Goal: Task Accomplishment & Management: Manage account settings

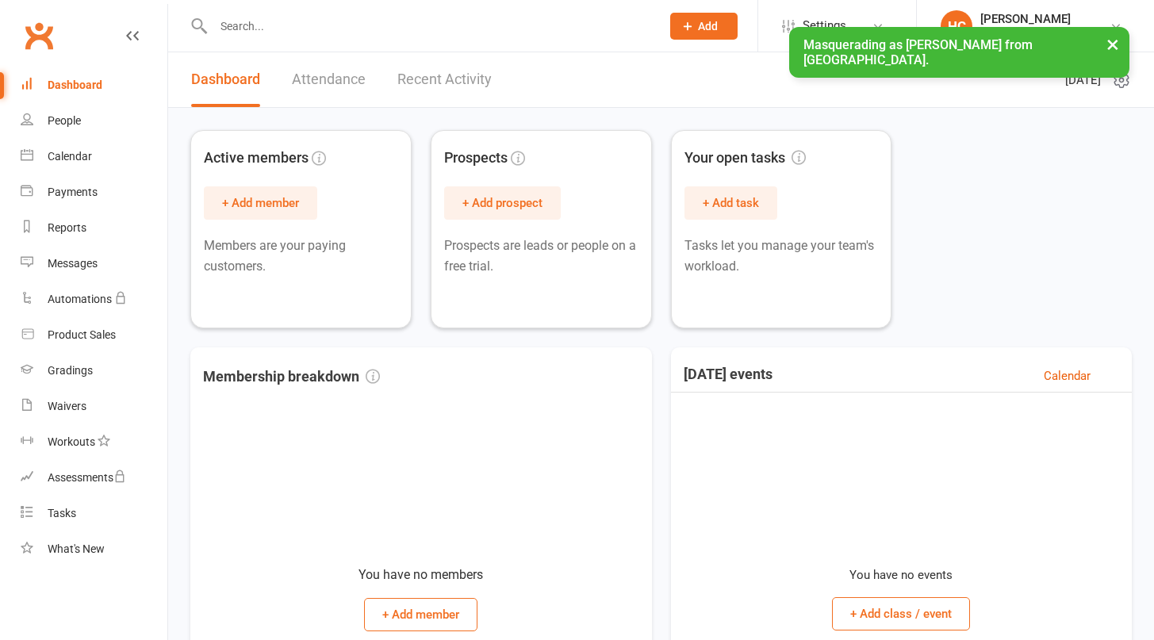
click at [1115, 44] on button "×" at bounding box center [1113, 44] width 29 height 34
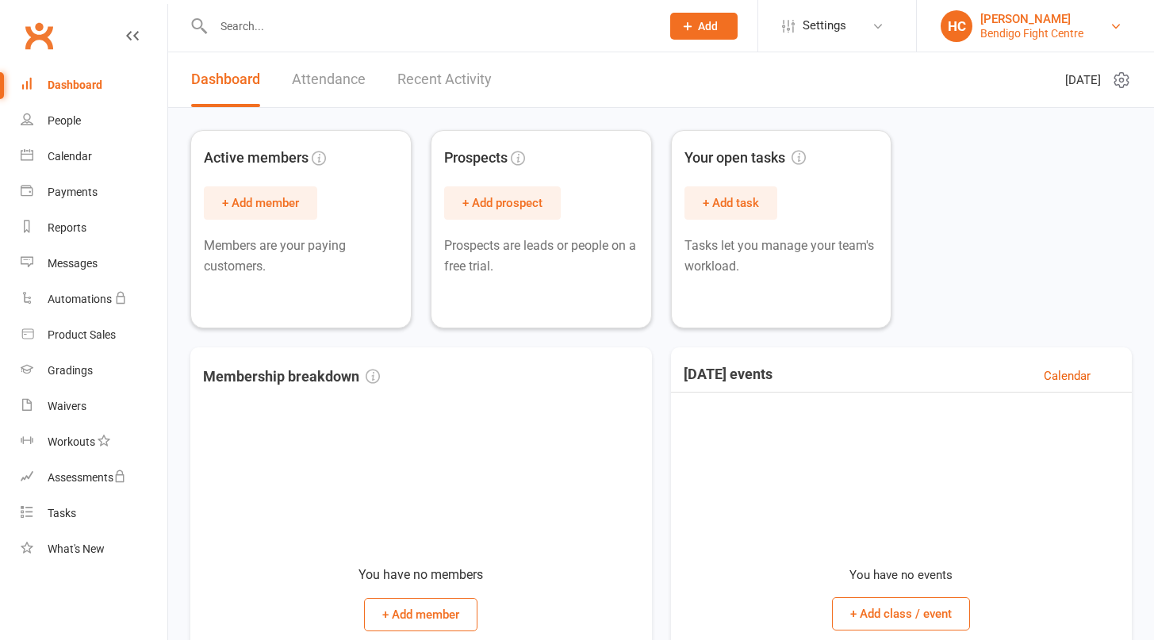
click at [1025, 13] on div "Hamish Catto" at bounding box center [1032, 19] width 103 height 14
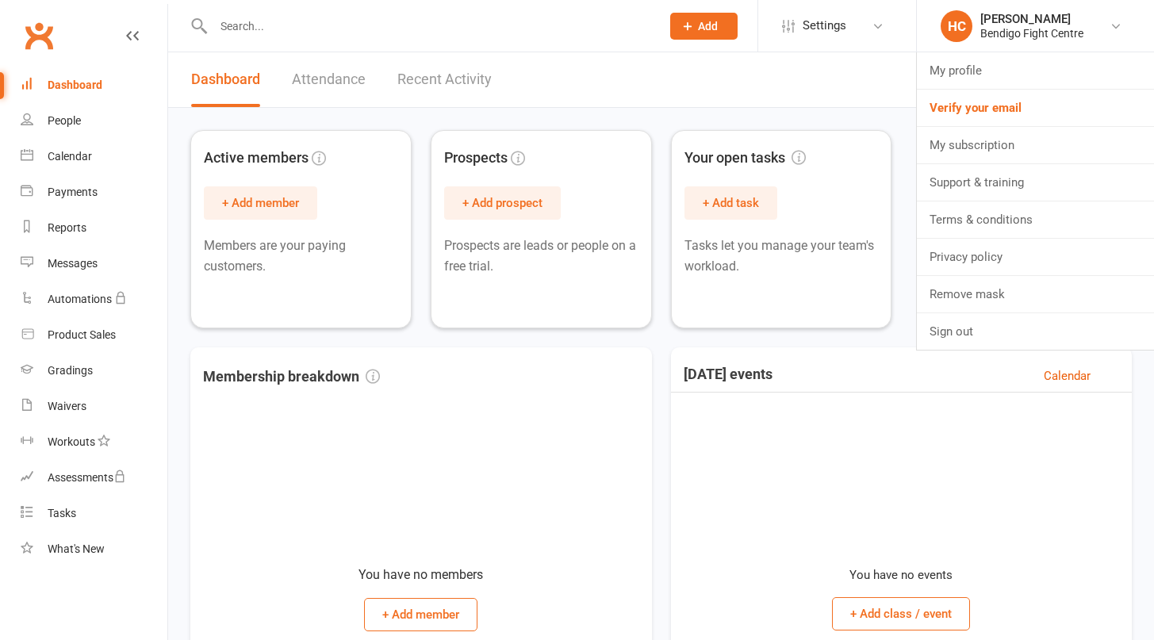
click at [1003, 6] on li "HC Hamish Catto Bendigo Fight Centre My profile Verify your email My subscripti…" at bounding box center [1035, 26] width 238 height 52
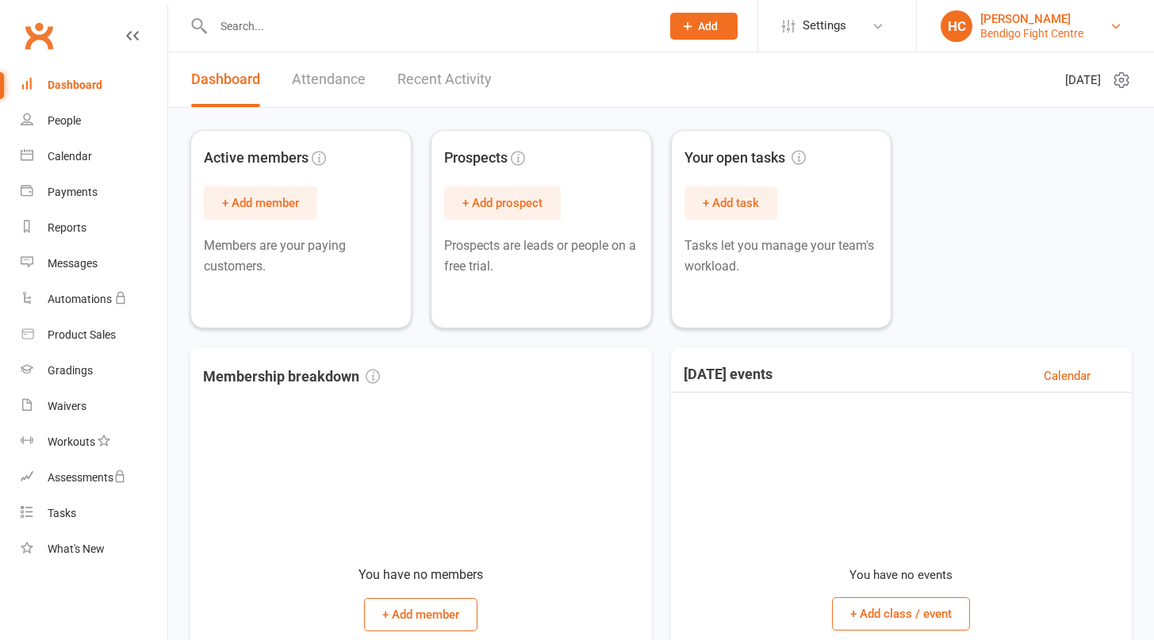
click at [1003, 34] on div "Bendigo Fight Centre" at bounding box center [1032, 33] width 103 height 14
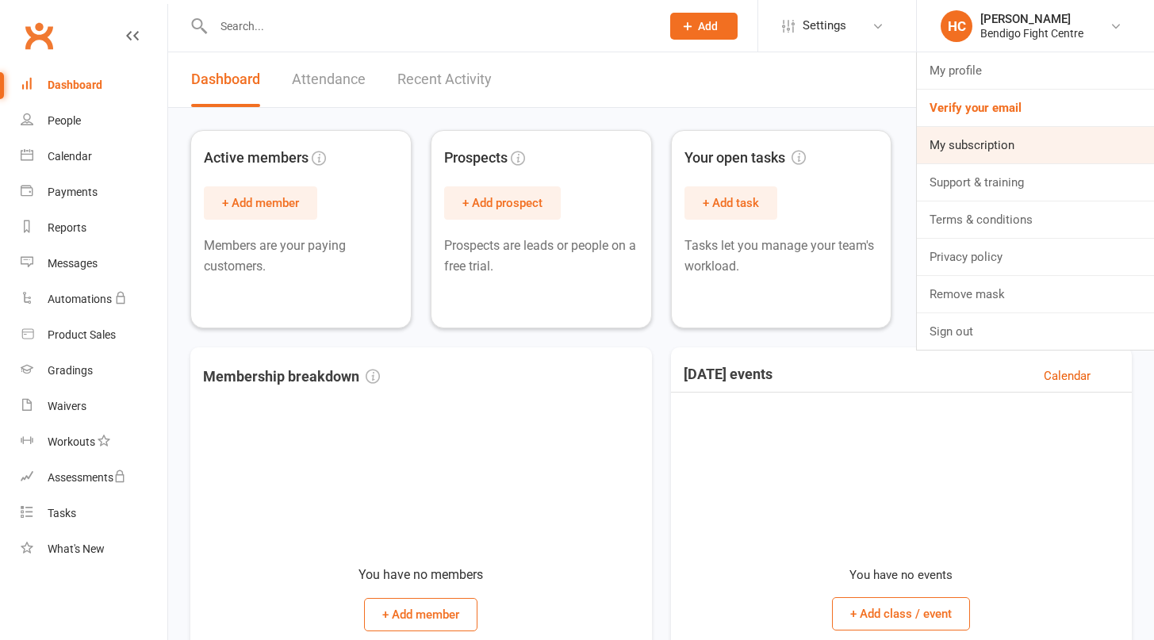
click at [998, 148] on link "My subscription" at bounding box center [1035, 145] width 237 height 36
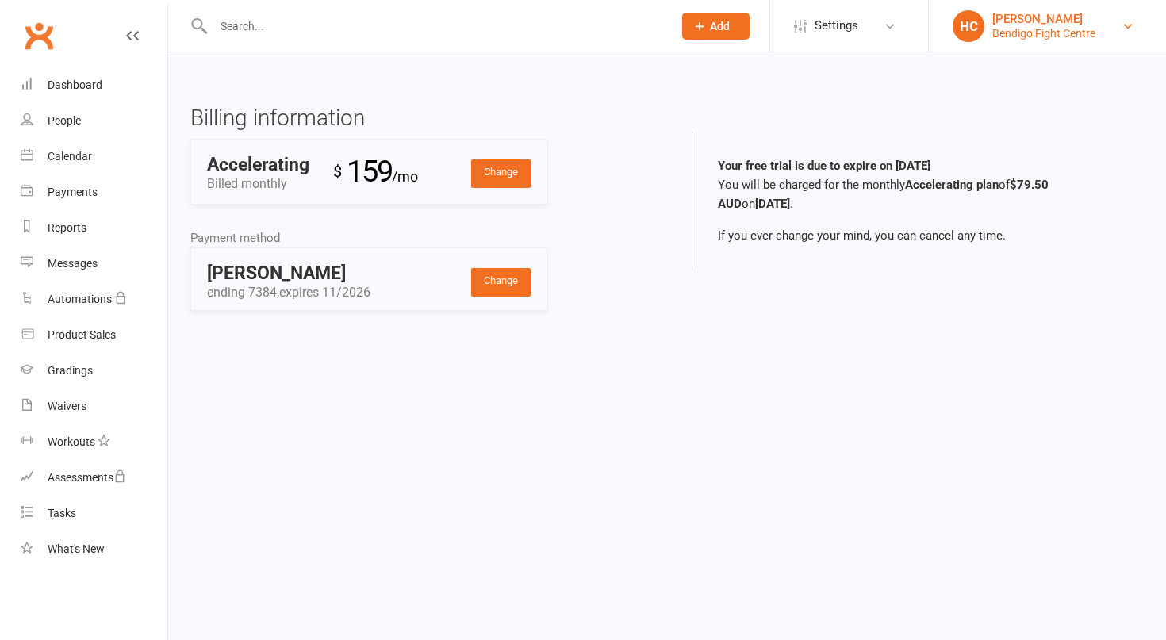
click at [1040, 26] on div "Bendigo Fight Centre" at bounding box center [1043, 33] width 103 height 14
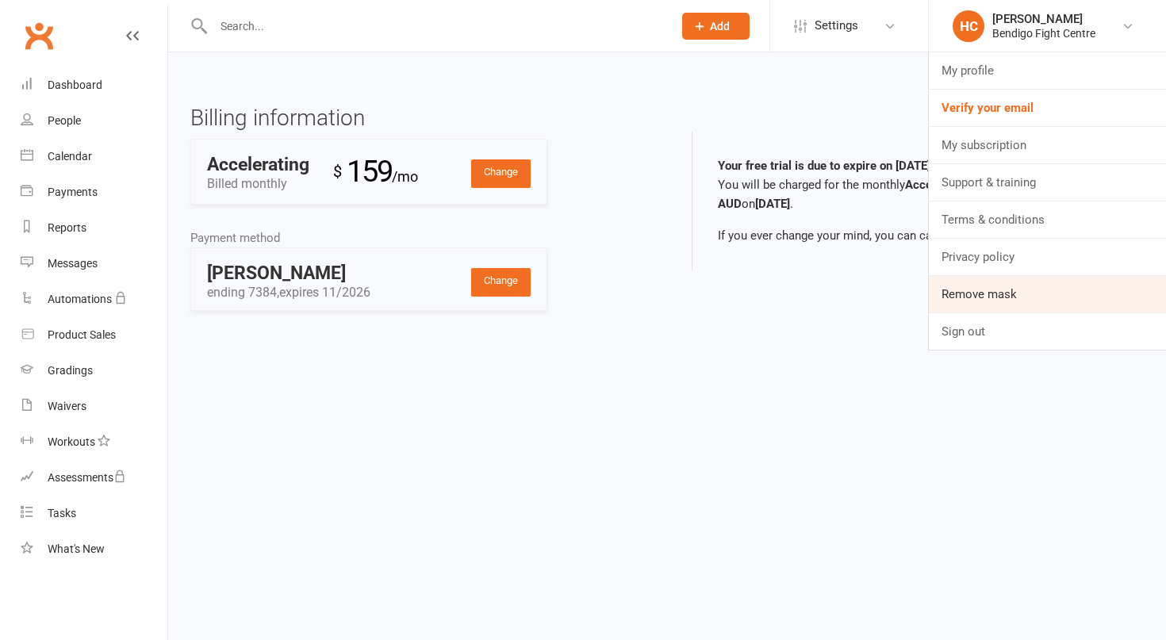
click at [1007, 300] on link "Remove mask" at bounding box center [1047, 294] width 237 height 36
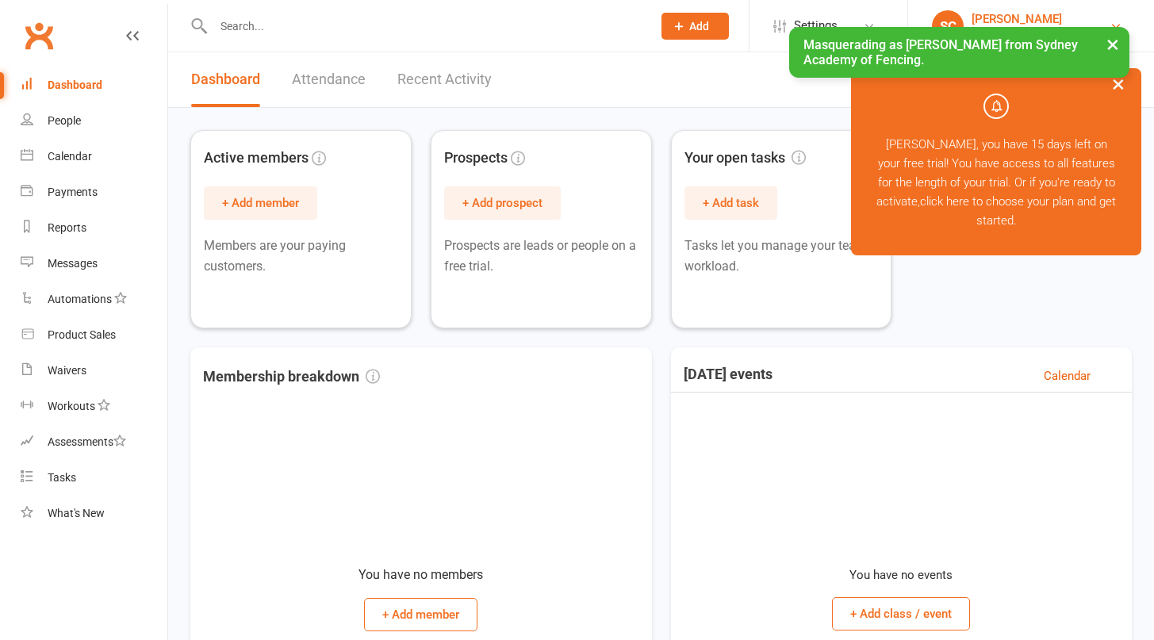
click at [1000, 13] on div "[PERSON_NAME]" at bounding box center [1041, 19] width 138 height 14
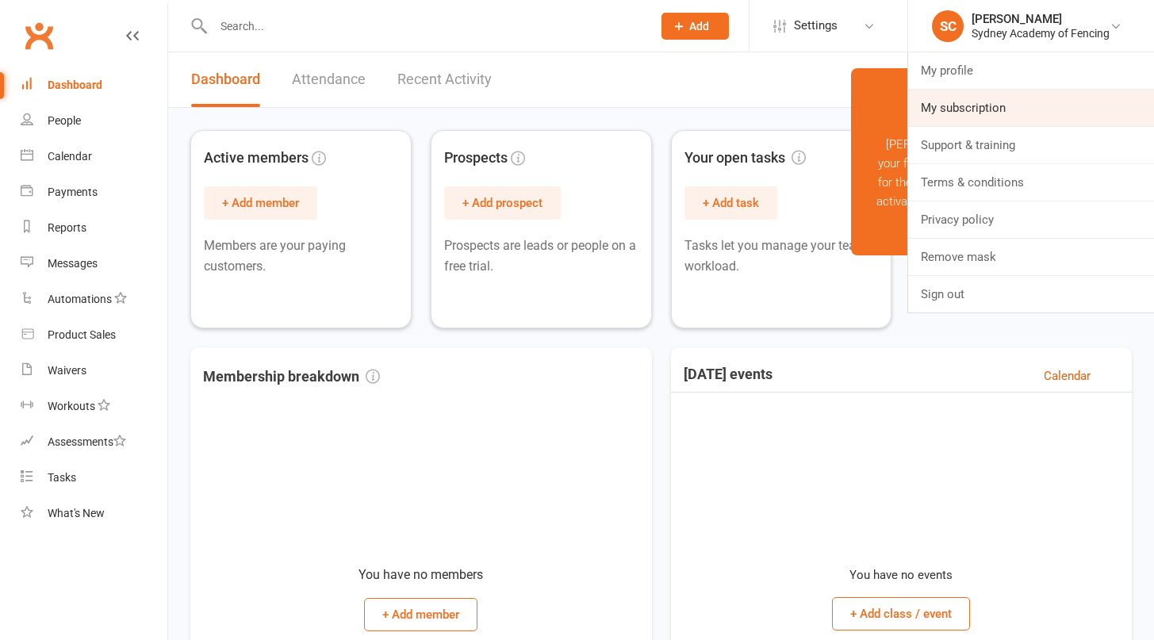
click at [976, 117] on link "My subscription" at bounding box center [1031, 108] width 246 height 36
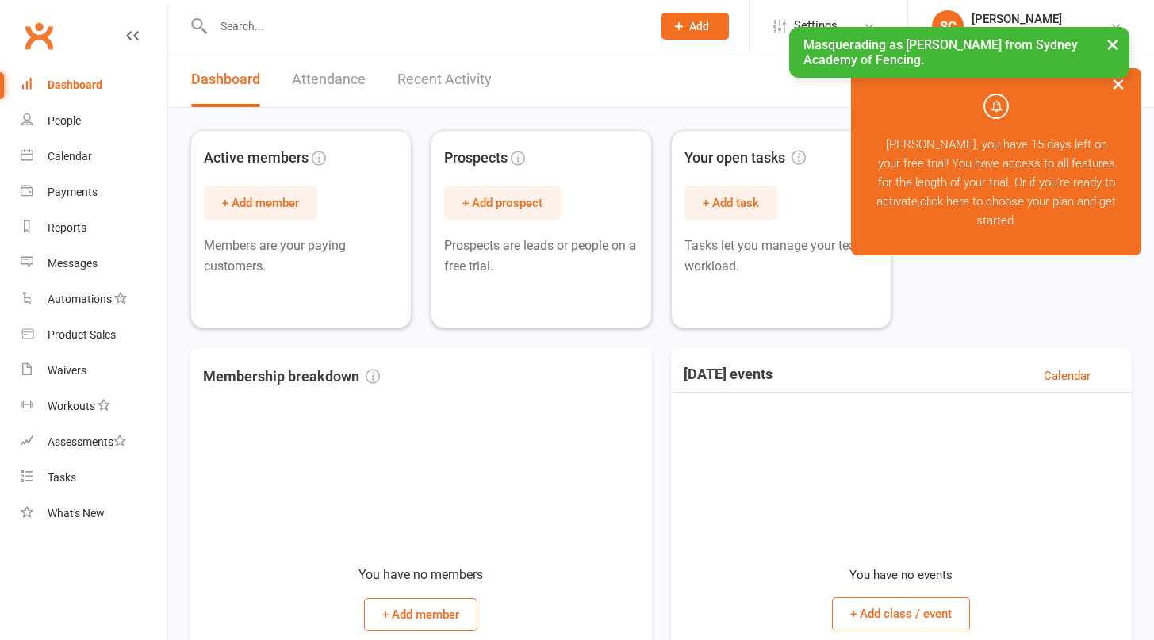
click at [1110, 43] on button "×" at bounding box center [1113, 44] width 29 height 34
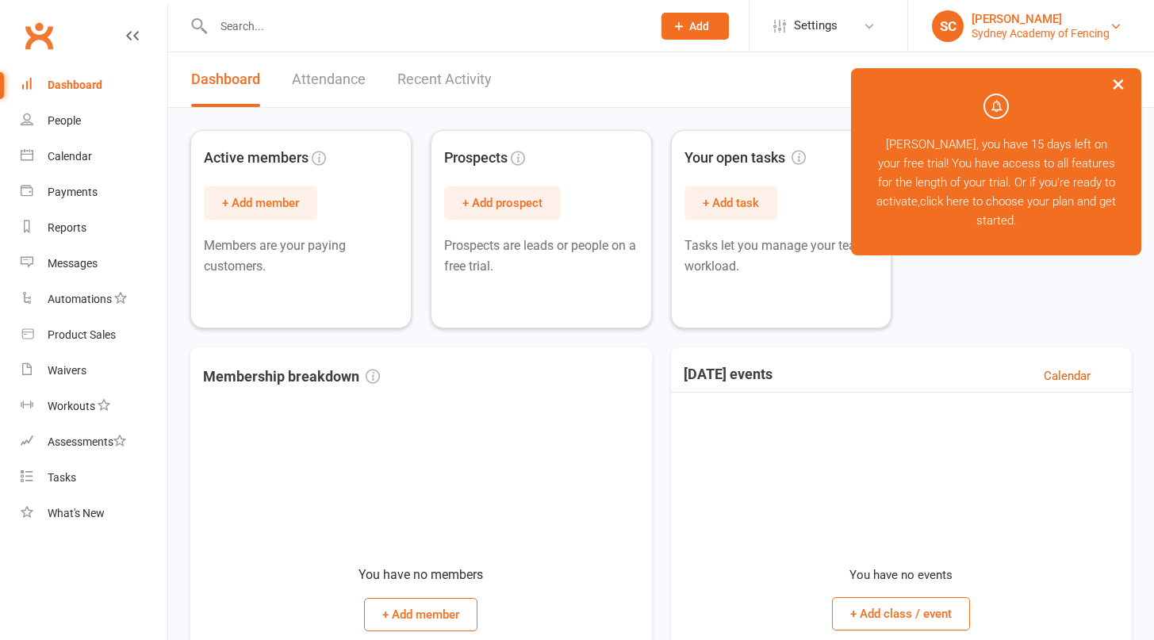
click at [996, 15] on div "Simon Capon" at bounding box center [1041, 19] width 138 height 14
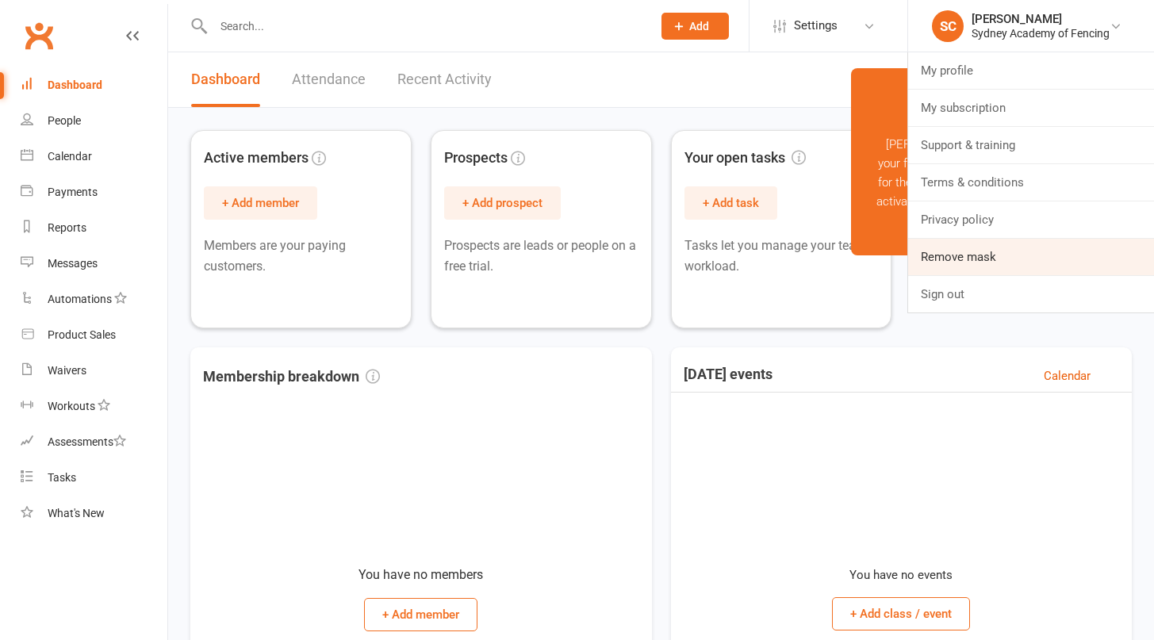
click at [958, 268] on link "Remove mask" at bounding box center [1031, 257] width 246 height 36
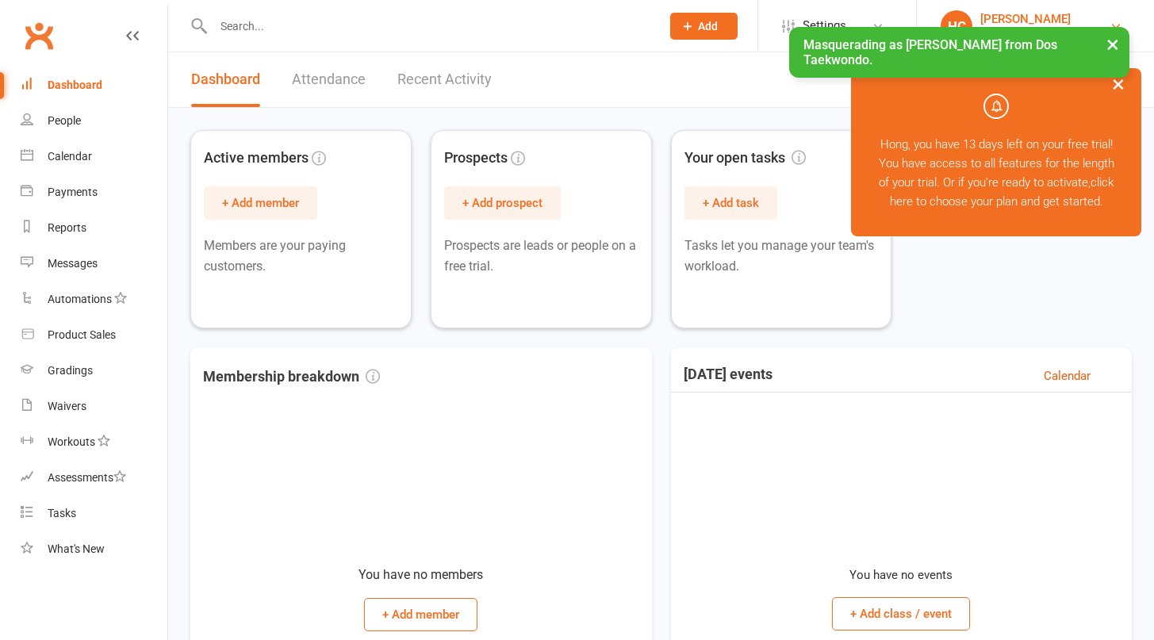
click at [1016, 10] on link "HC Hong Choi Dos Taekwondo" at bounding box center [1036, 26] width 190 height 32
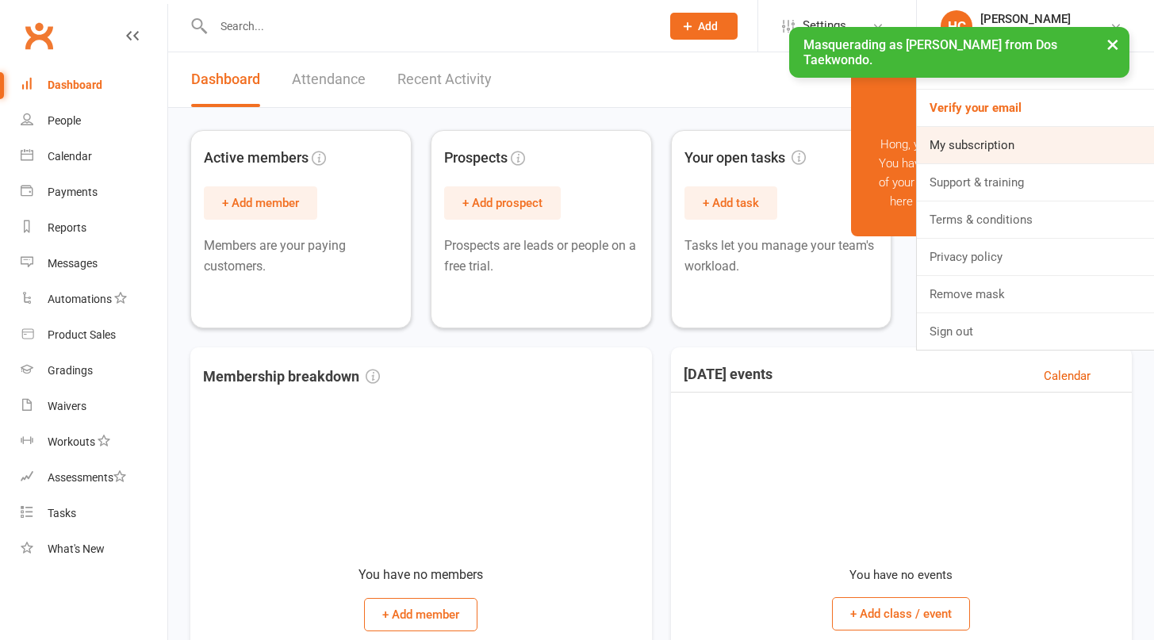
click at [996, 158] on link "My subscription" at bounding box center [1035, 145] width 237 height 36
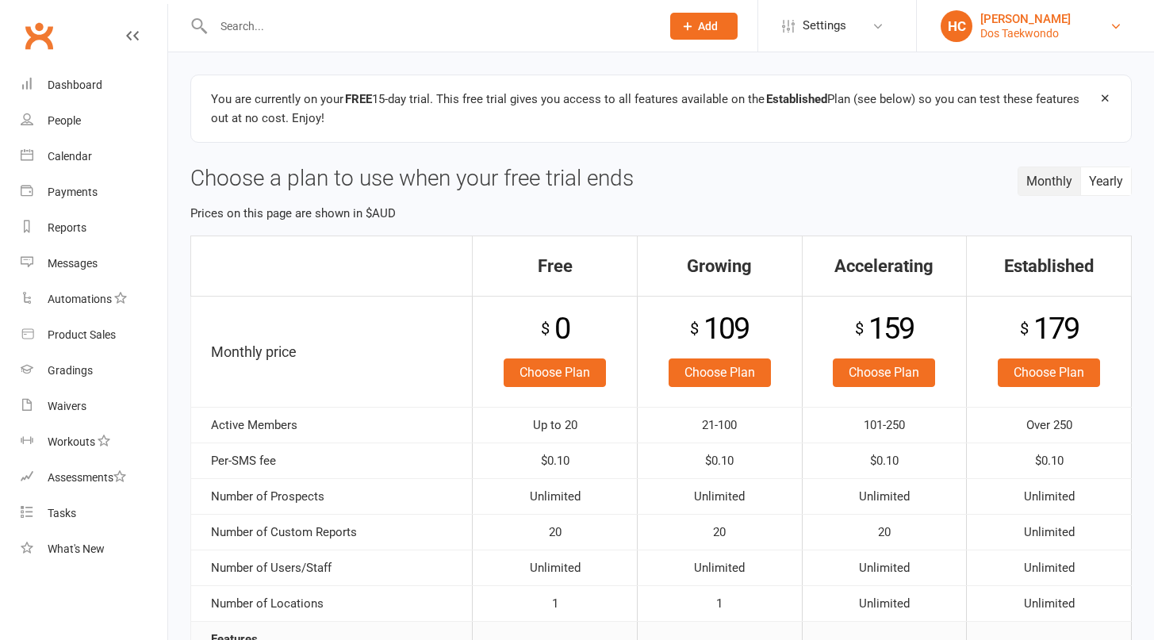
click at [1000, 27] on div "Dos Taekwondo" at bounding box center [1026, 33] width 90 height 14
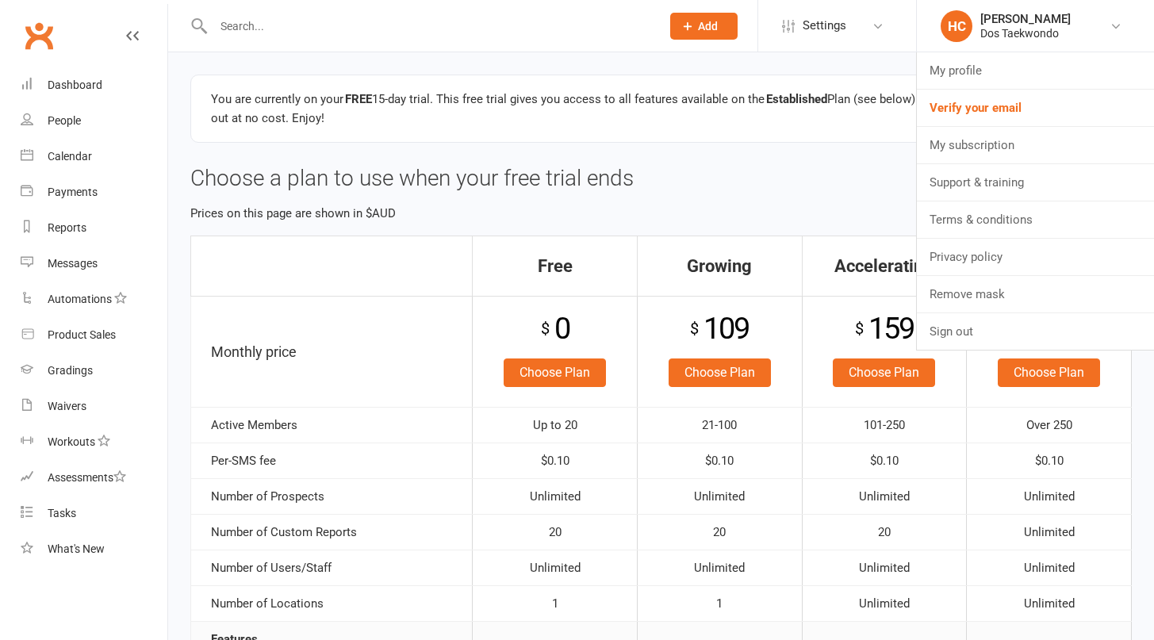
click at [839, 169] on h3 "Choose a plan to use when your free trial ends" at bounding box center [661, 179] width 942 height 25
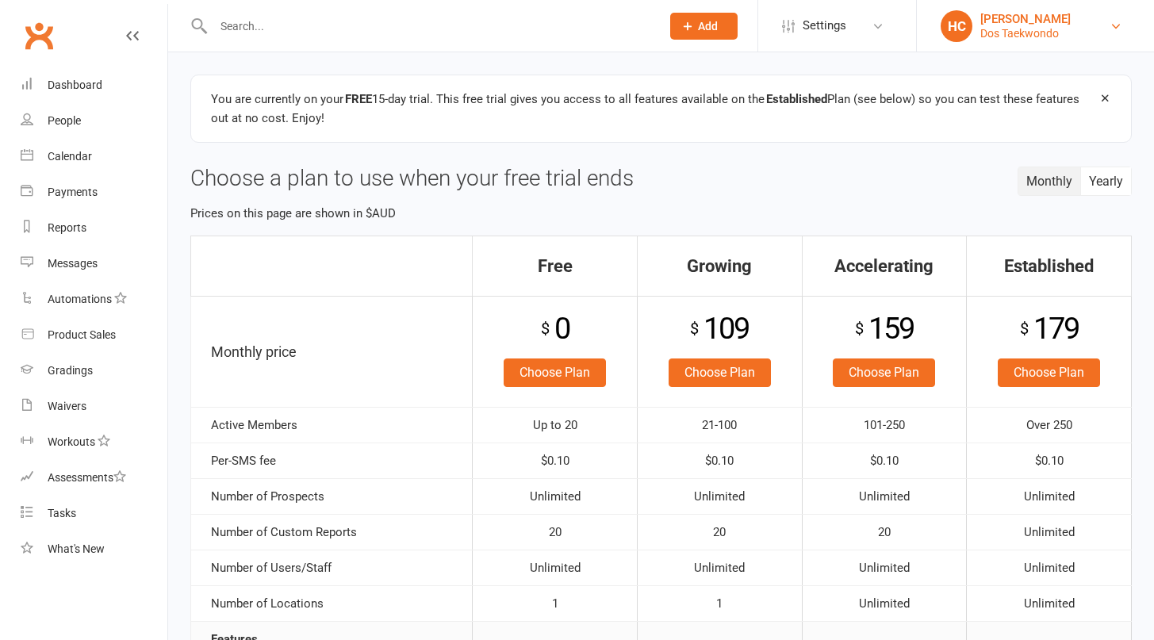
click at [1007, 33] on div "Dos Taekwondo" at bounding box center [1026, 33] width 90 height 14
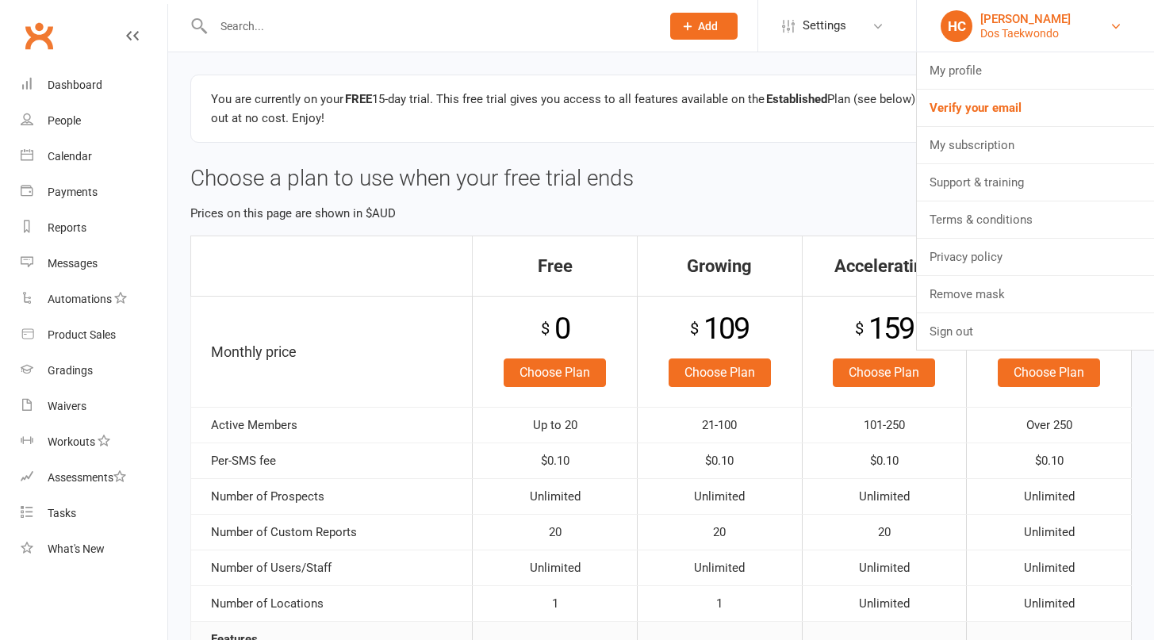
click at [1007, 33] on div "Dos Taekwondo" at bounding box center [1026, 33] width 90 height 14
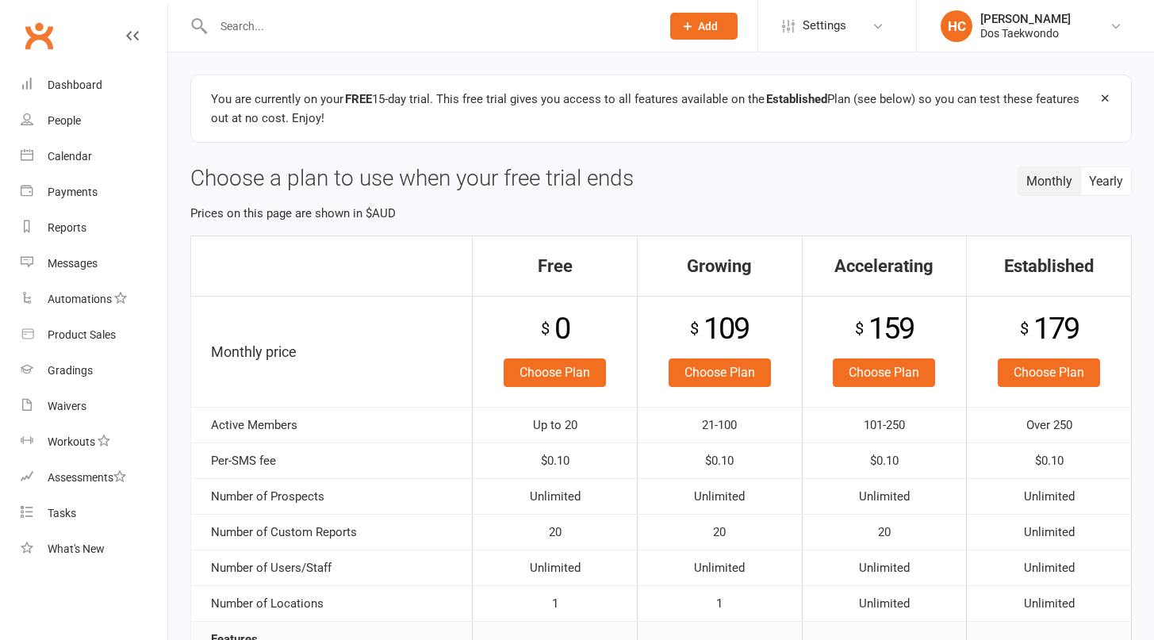
click at [1031, 25] on div "Hong Choi" at bounding box center [1026, 19] width 90 height 14
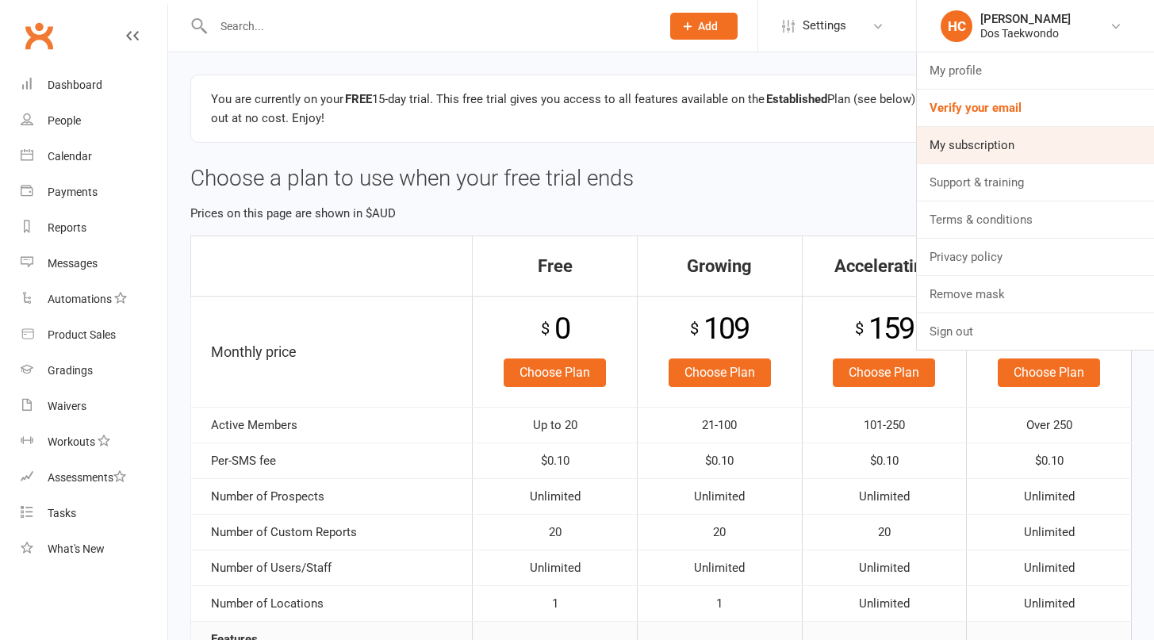
click at [1015, 144] on link "My subscription" at bounding box center [1035, 145] width 237 height 36
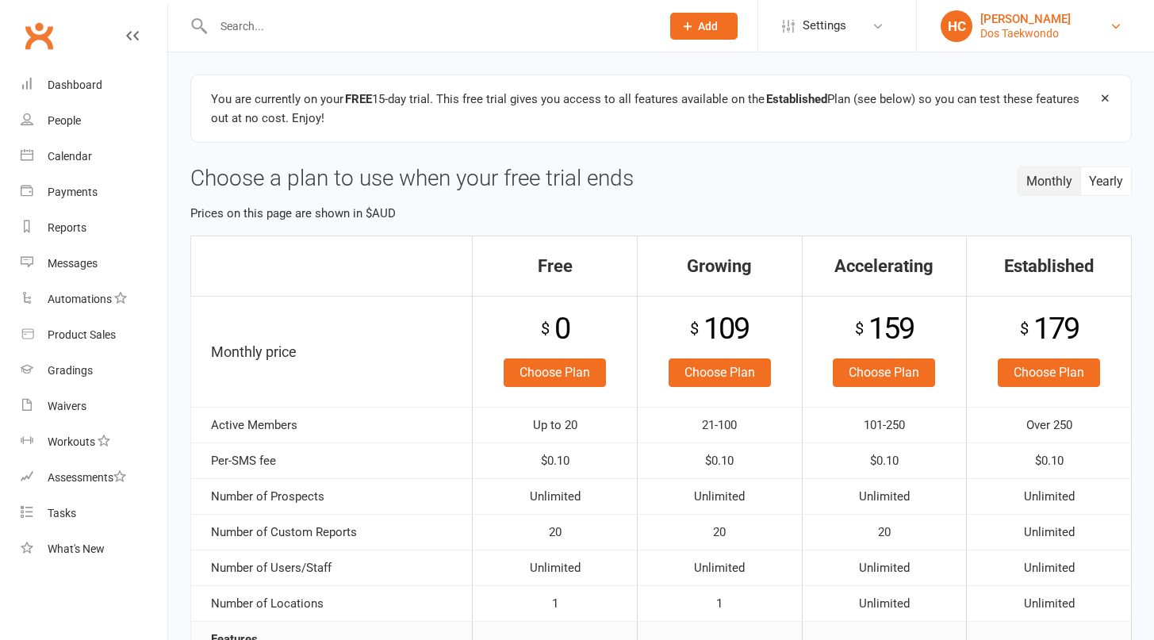
click at [996, 23] on div "Hong Choi" at bounding box center [1026, 19] width 90 height 14
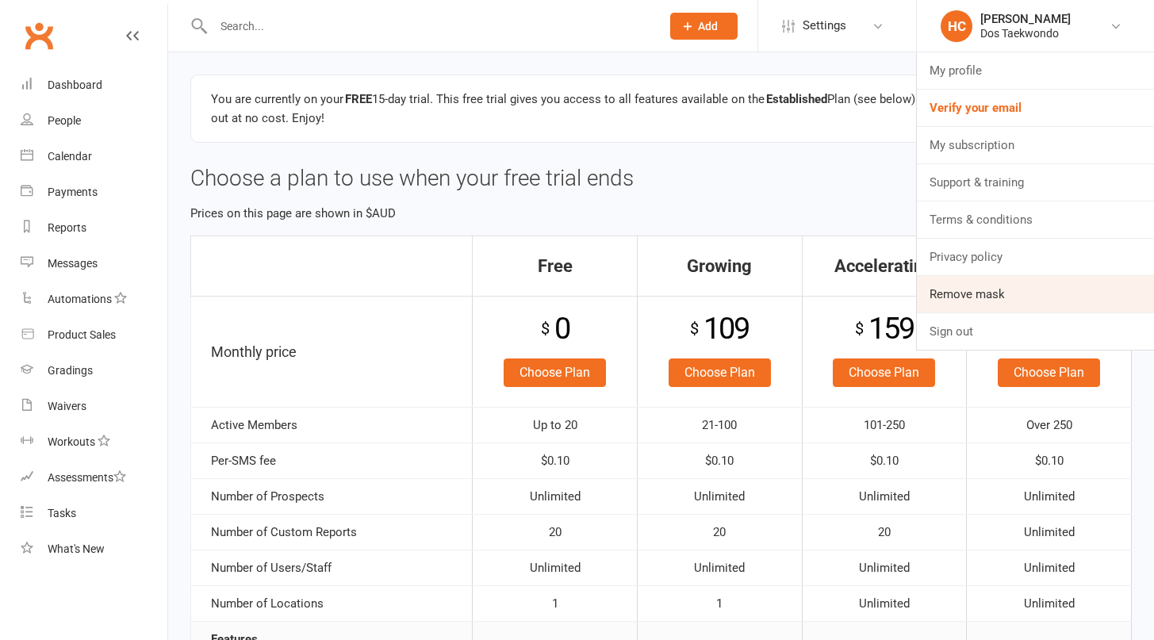
click at [977, 288] on link "Remove mask" at bounding box center [1035, 294] width 237 height 36
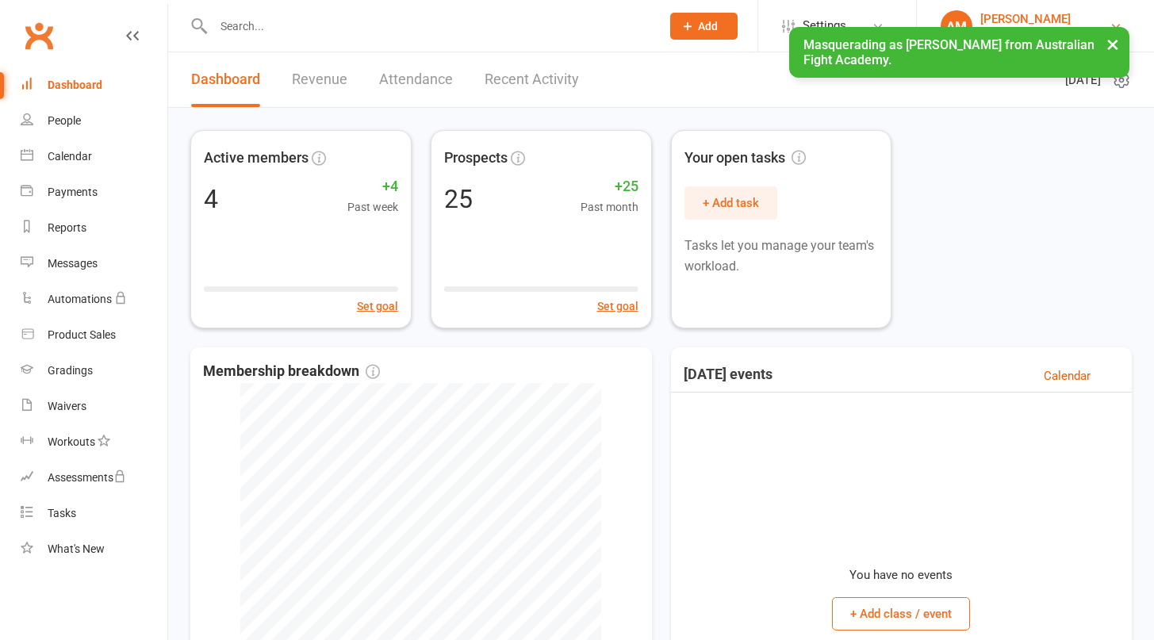
click at [1014, 17] on div "[PERSON_NAME]" at bounding box center [1044, 19] width 127 height 14
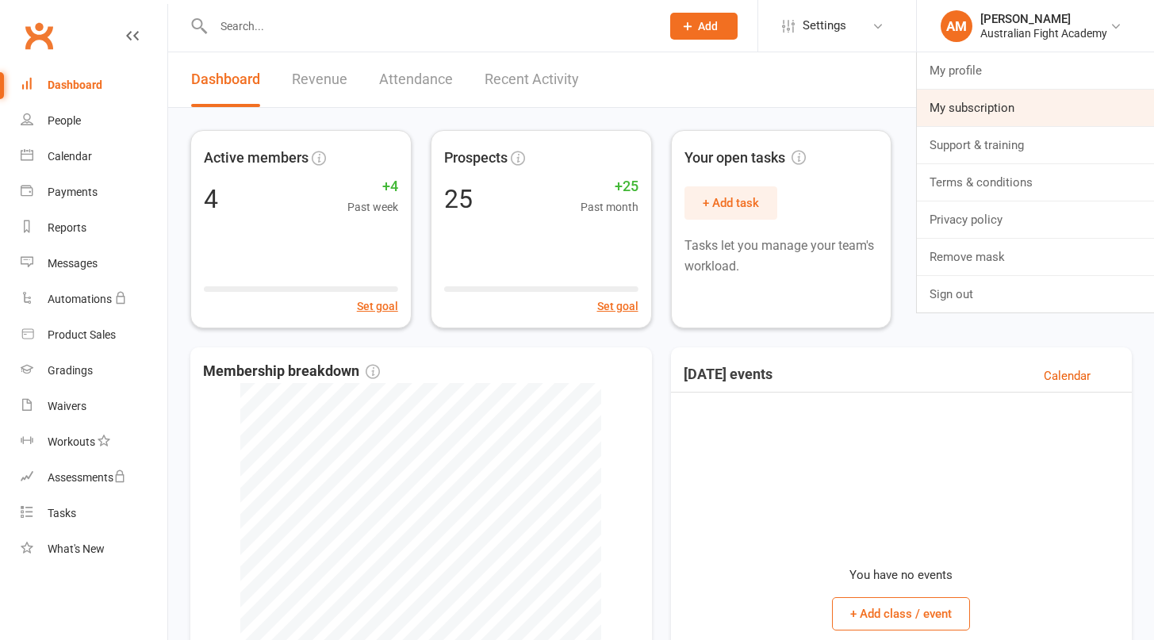
click at [1000, 109] on link "My subscription" at bounding box center [1035, 108] width 237 height 36
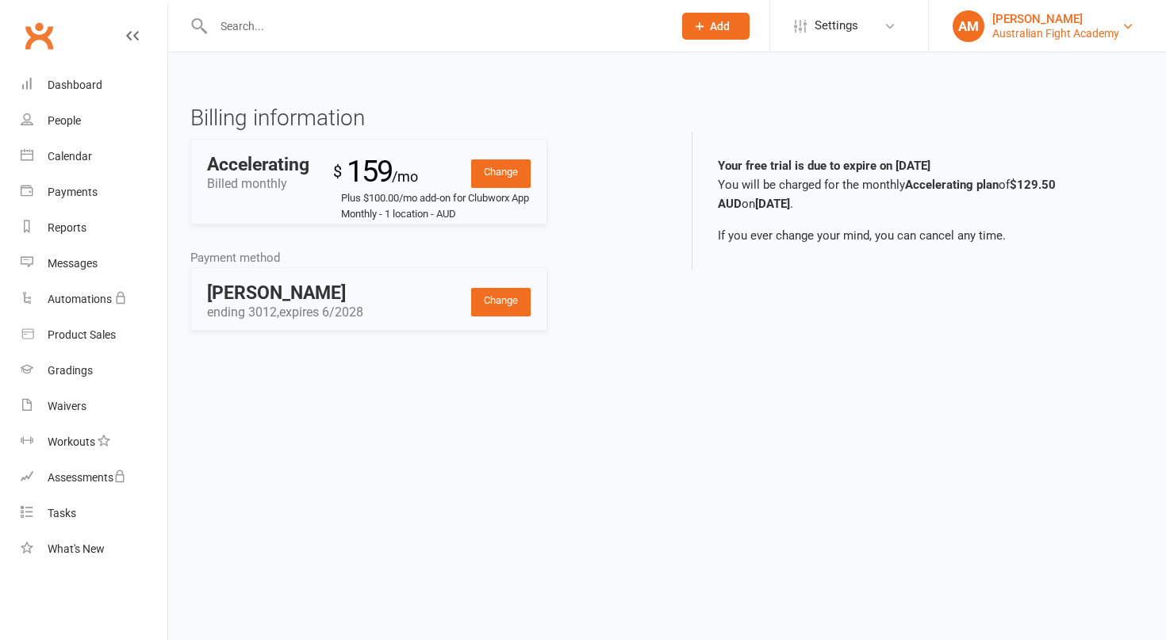
click at [1021, 18] on div "Aydin Mrouki" at bounding box center [1055, 19] width 127 height 14
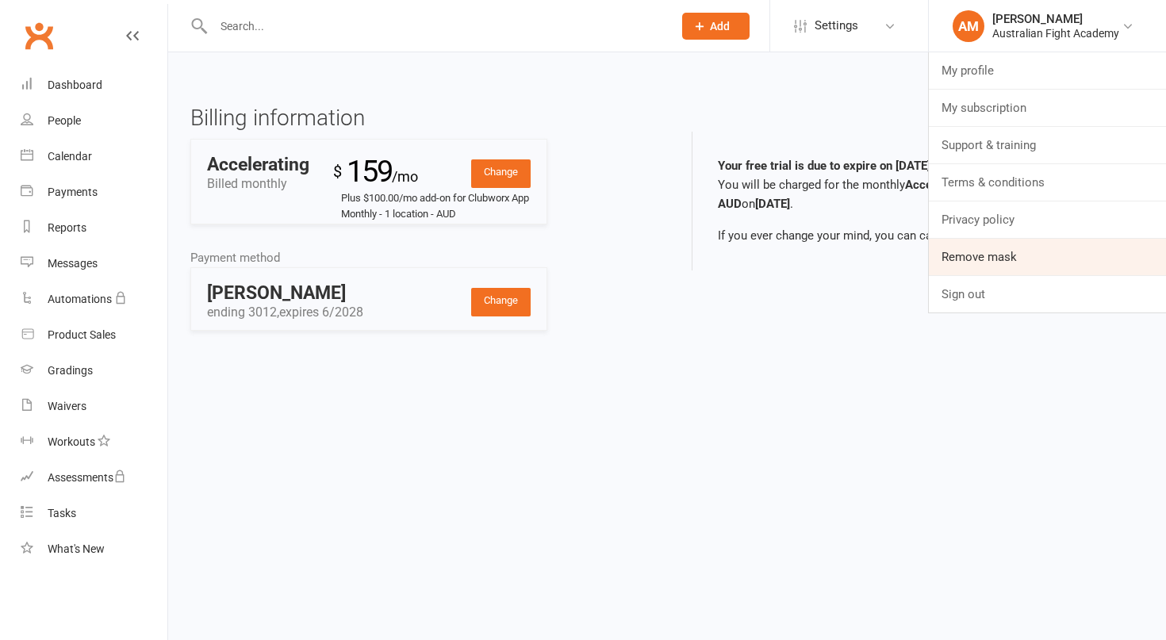
click at [982, 264] on link "Remove mask" at bounding box center [1047, 257] width 237 height 36
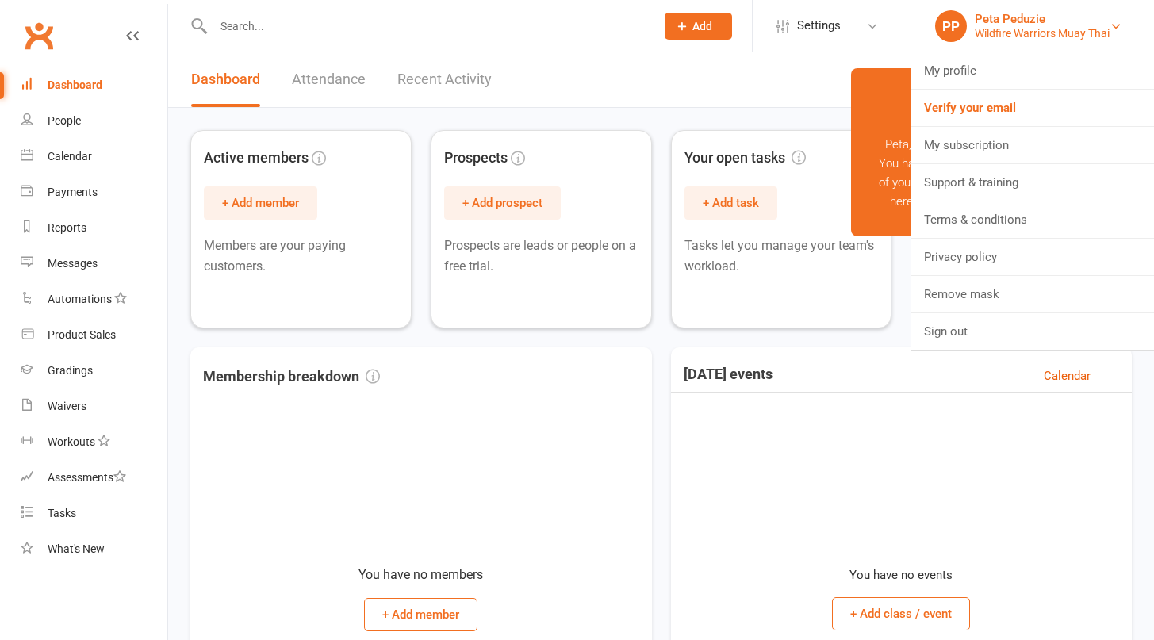
click at [1031, 33] on div "Wildfire Warriors Muay Thai" at bounding box center [1042, 33] width 135 height 14
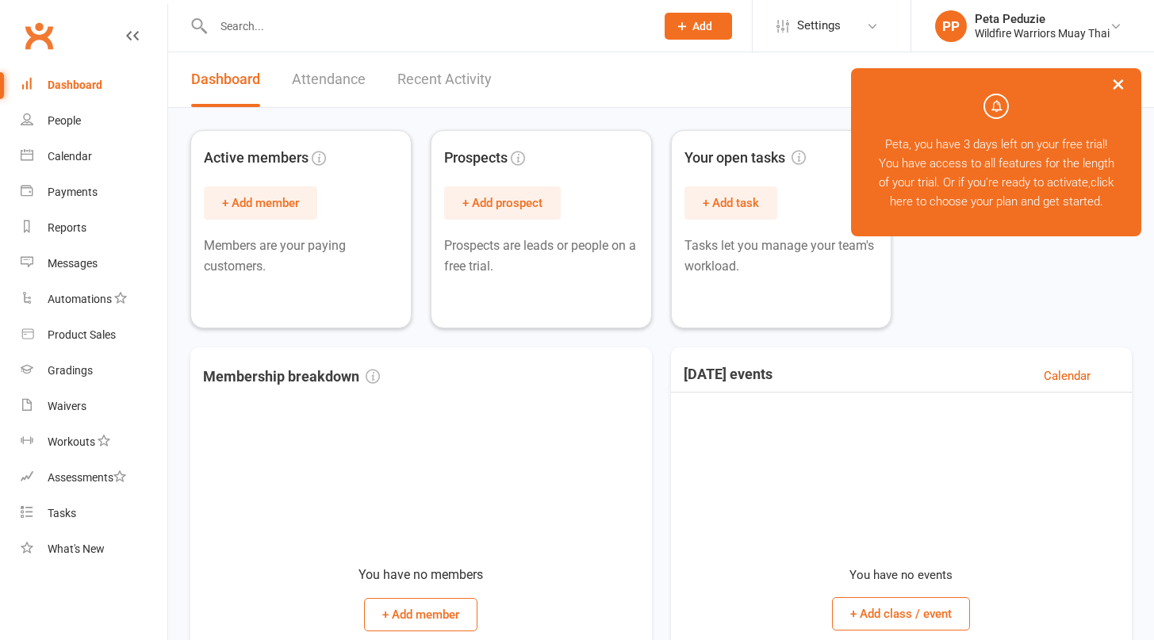
click at [1050, 52] on li "PP Peta Peduzie Wildfire Warriors Muay Thai My profile Verify your email My sub…" at bounding box center [1033, 26] width 244 height 52
click at [1023, 25] on div "Peta Peduzie" at bounding box center [1042, 19] width 135 height 14
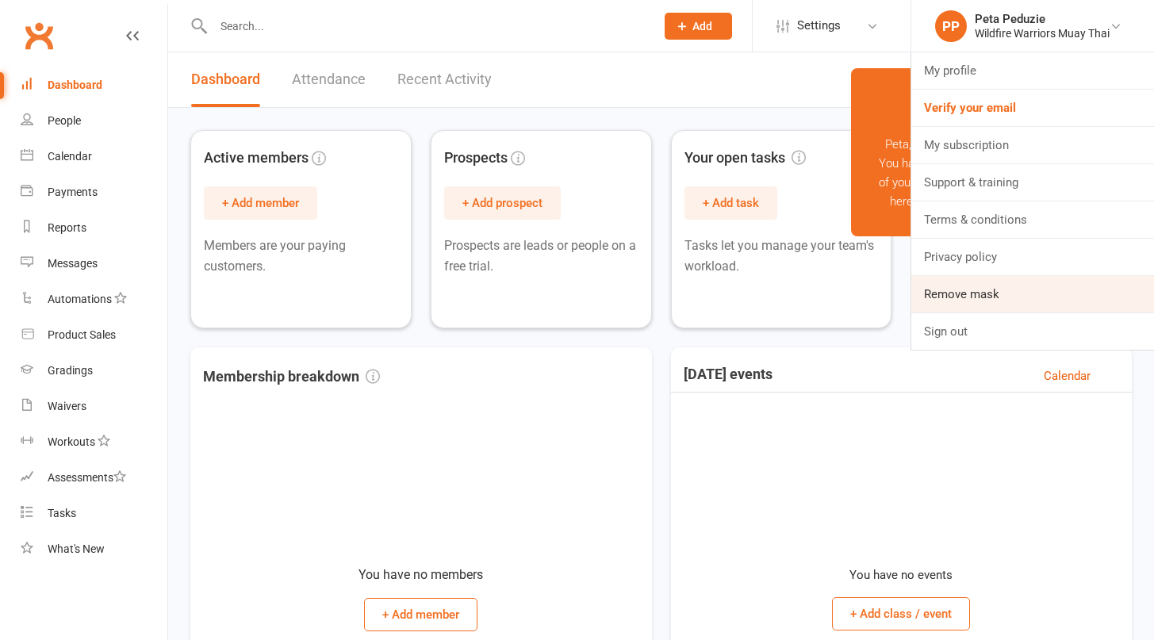
click at [979, 298] on link "Remove mask" at bounding box center [1033, 294] width 243 height 36
